Goal: Check status: Check status

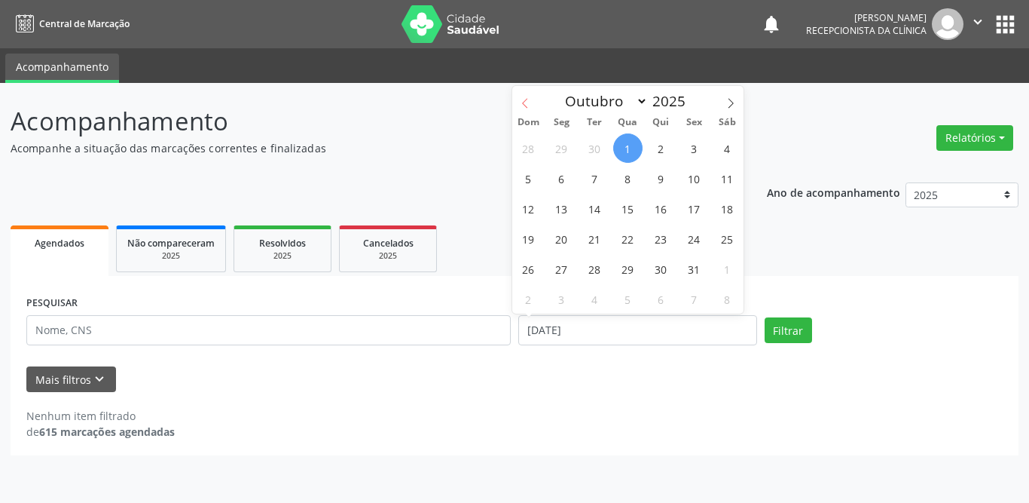
click at [521, 97] on span at bounding box center [525, 99] width 26 height 26
select select "8"
click at [562, 146] on span "1" at bounding box center [561, 147] width 29 height 29
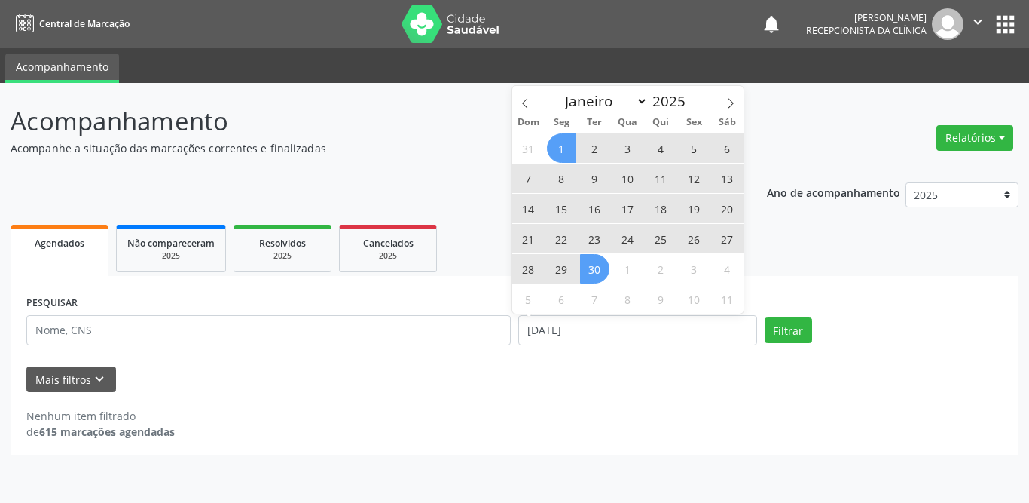
click at [591, 273] on span "30" at bounding box center [594, 268] width 29 height 29
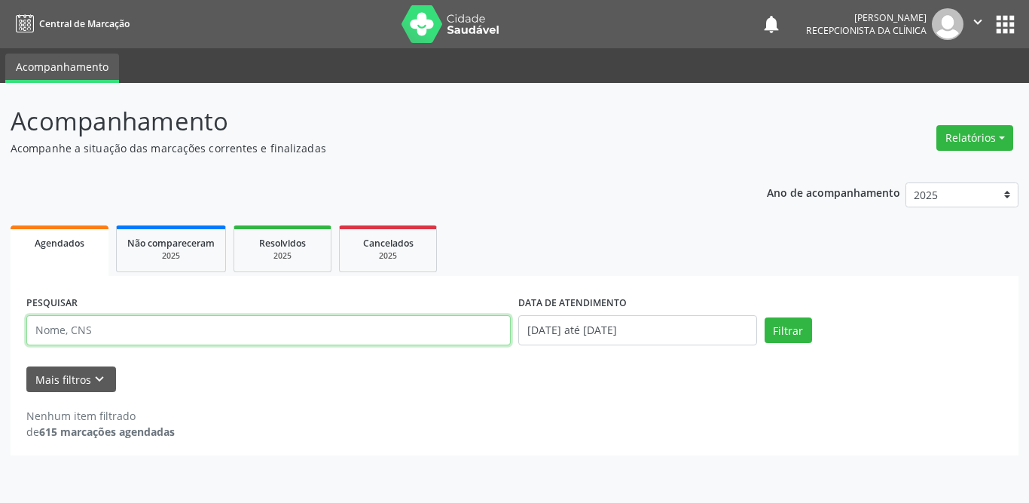
click at [235, 338] on input "text" at bounding box center [268, 330] width 484 height 30
type input "[PERSON_NAME]"
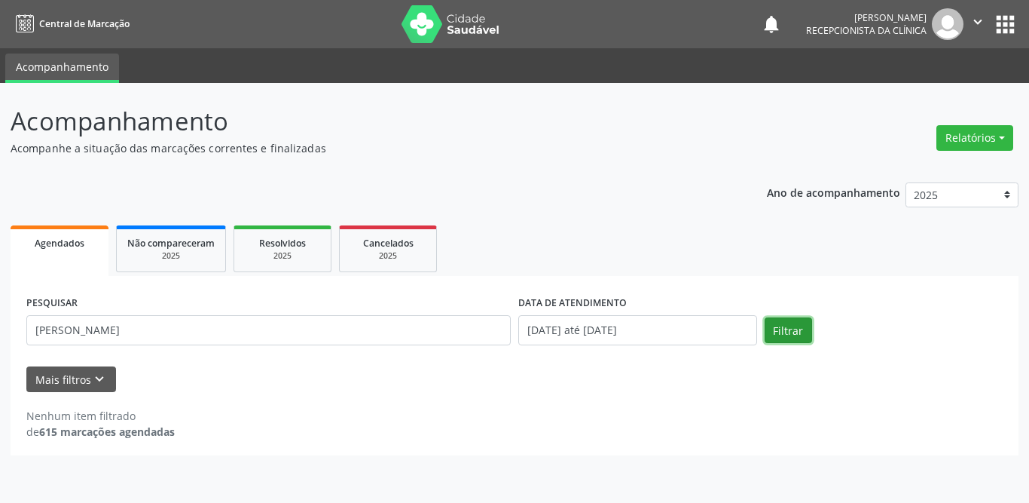
click at [776, 339] on button "Filtrar" at bounding box center [788, 330] width 47 height 26
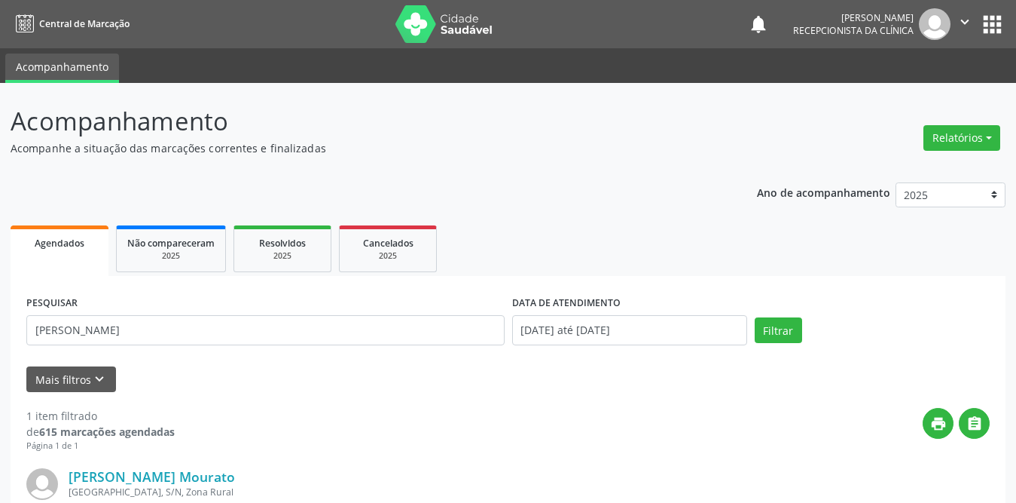
scroll to position [179, 0]
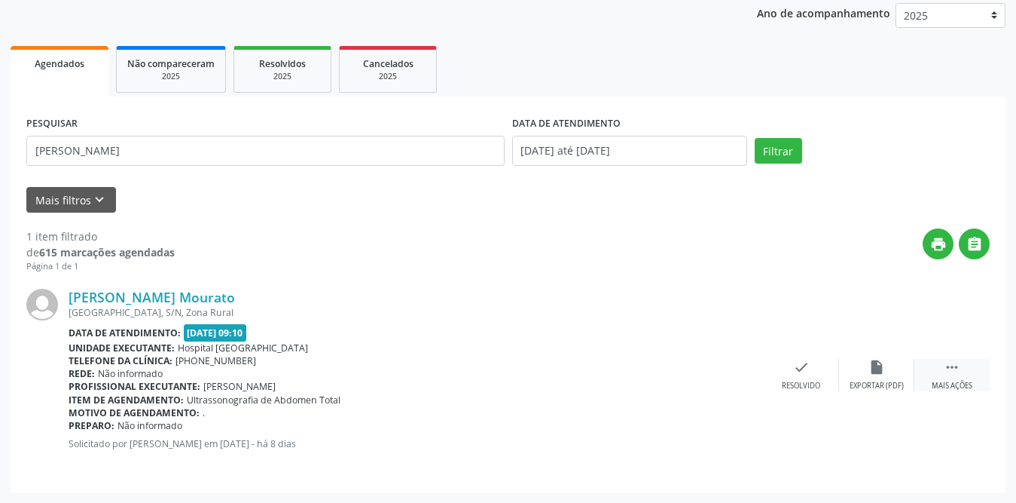
click at [958, 370] on icon "" at bounding box center [952, 367] width 17 height 17
click at [712, 371] on div "print Imprimir" at bounding box center [726, 375] width 75 height 32
